Goal: Information Seeking & Learning: Learn about a topic

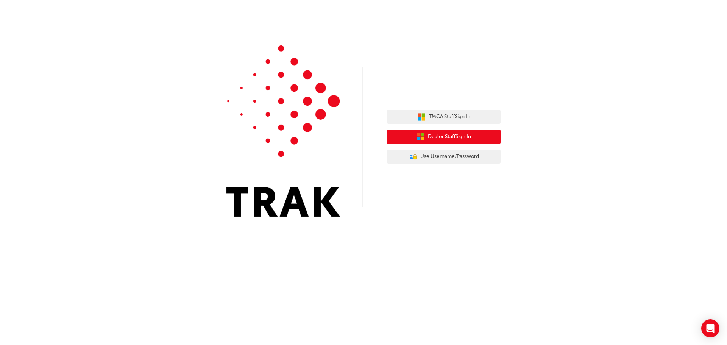
click at [441, 138] on span "Dealer Staff Sign In" at bounding box center [449, 137] width 43 height 9
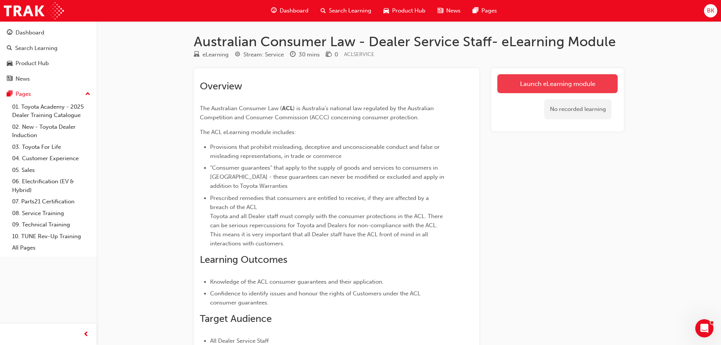
click at [563, 84] on link "Launch eLearning module" at bounding box center [557, 83] width 120 height 19
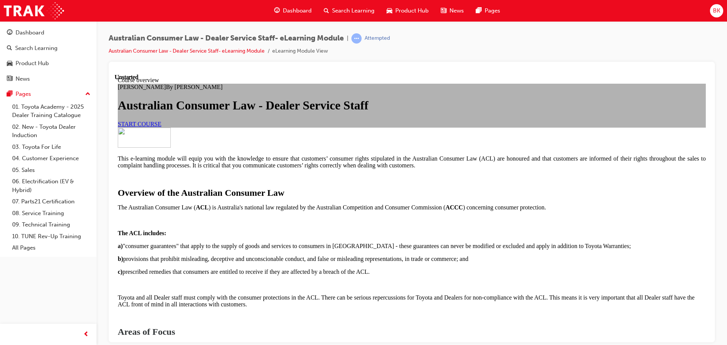
click at [161, 127] on span "START COURSE" at bounding box center [140, 123] width 44 height 6
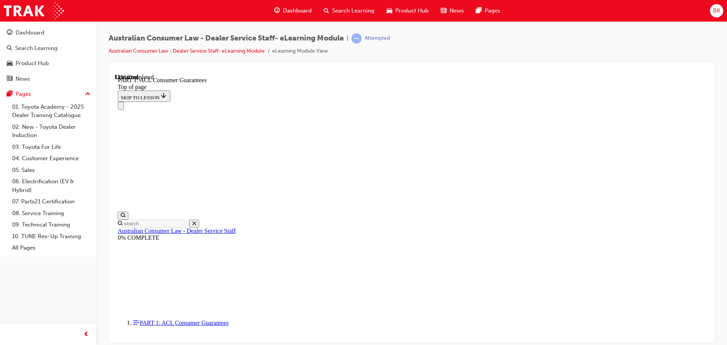
scroll to position [932, 0]
click at [85, 332] on span "prev-icon" at bounding box center [86, 334] width 6 height 9
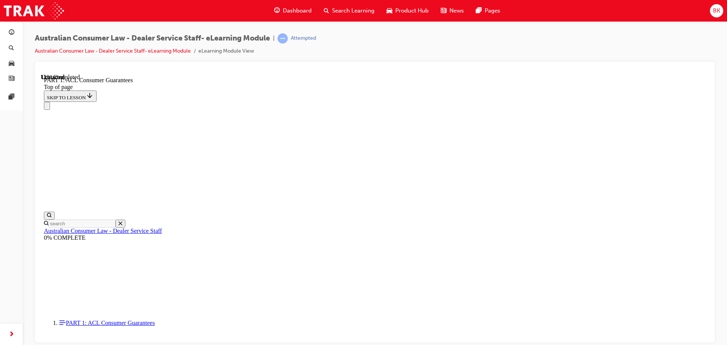
scroll to position [1259, 0]
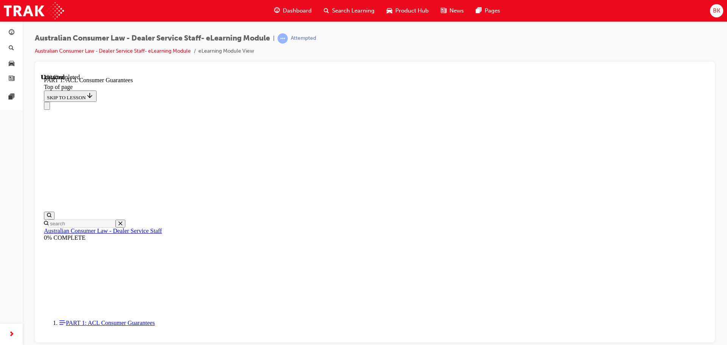
scroll to position [1185, 0]
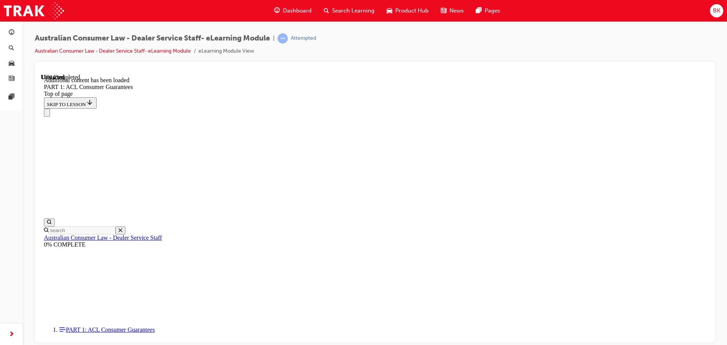
scroll to position [1446, 0]
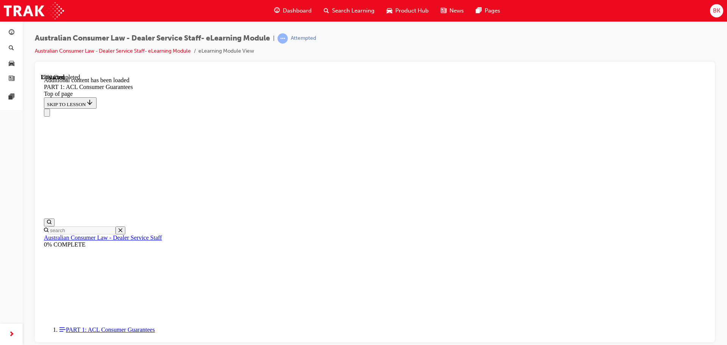
scroll to position [1916, 0]
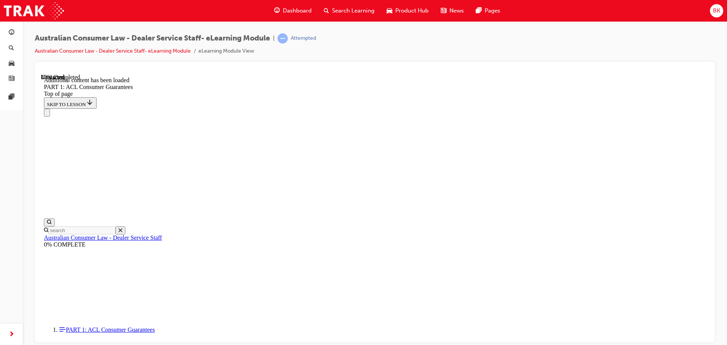
scroll to position [2087, 0]
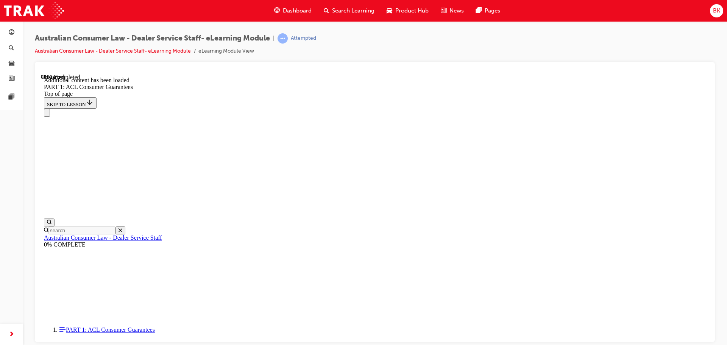
scroll to position [2948, 0]
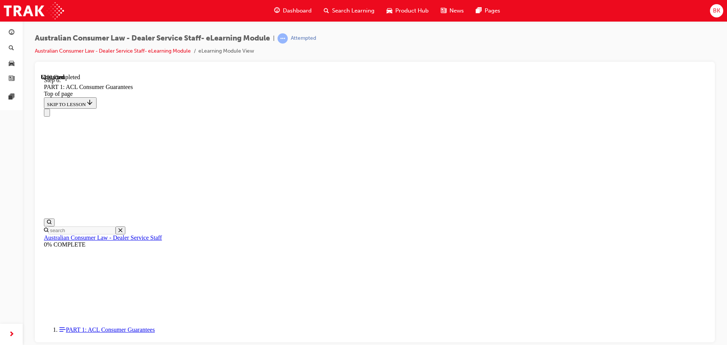
scroll to position [4282, 0]
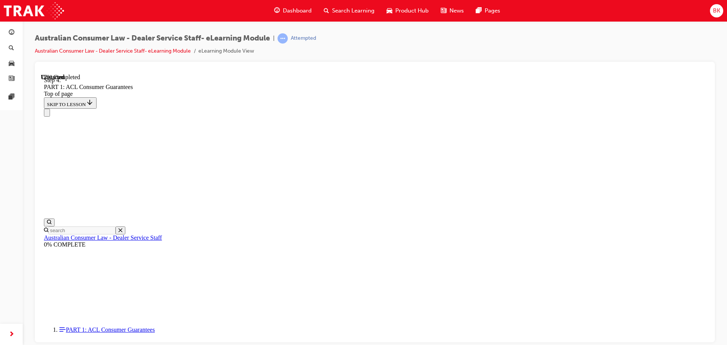
scroll to position [5776, 0]
